Goal: Navigation & Orientation: Find specific page/section

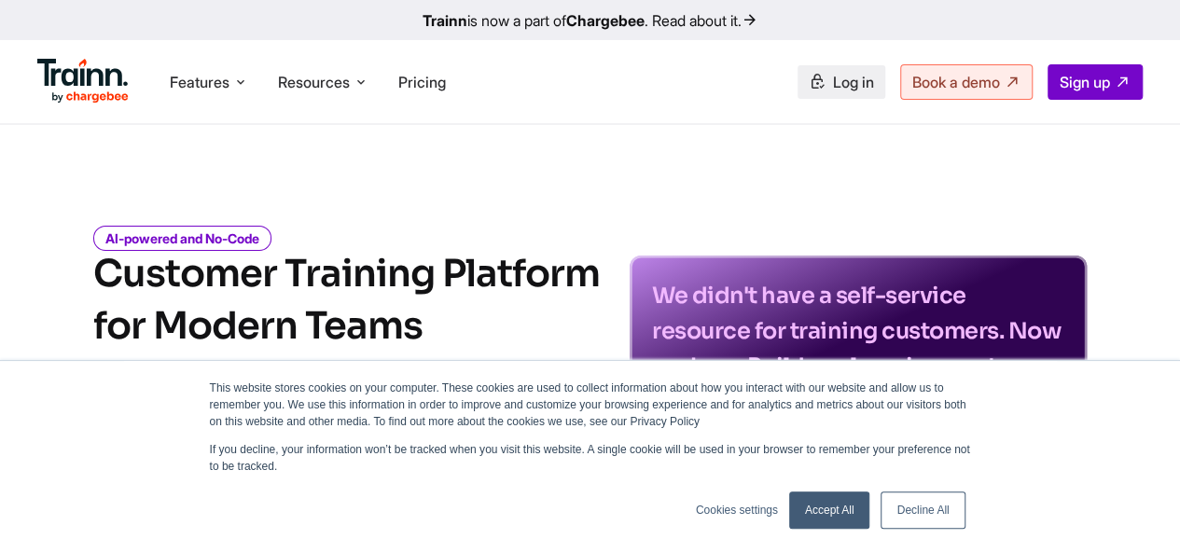
click at [848, 85] on span "Log in" at bounding box center [853, 82] width 41 height 19
click at [856, 87] on span "Log in" at bounding box center [853, 82] width 41 height 19
click at [1074, 79] on span "Sign up" at bounding box center [1085, 82] width 50 height 19
click at [850, 74] on span "Log in" at bounding box center [853, 82] width 41 height 19
click at [833, 77] on span "Log in" at bounding box center [853, 82] width 41 height 19
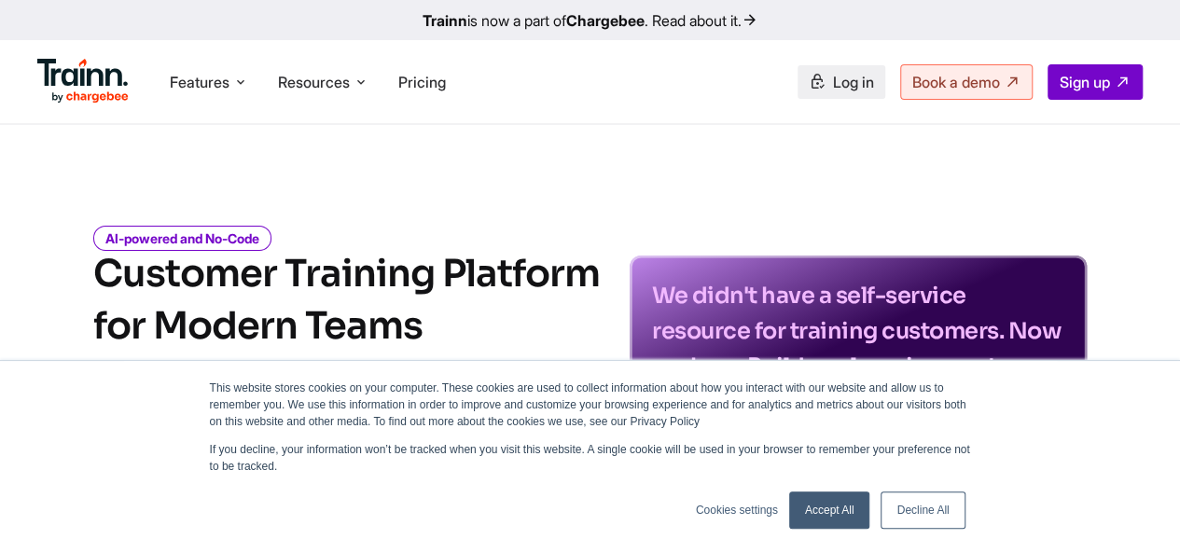
click at [833, 87] on span "Log in" at bounding box center [853, 82] width 41 height 19
click at [856, 87] on span "Log in" at bounding box center [853, 82] width 41 height 19
